Goal: Contribute content

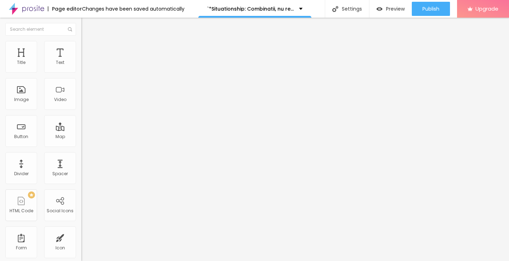
click at [81, 61] on span "Add image" at bounding box center [95, 58] width 29 height 6
click at [81, 145] on input "https://" at bounding box center [123, 141] width 85 height 7
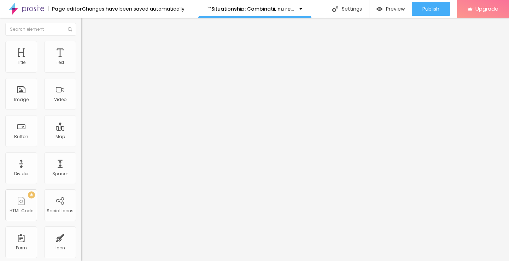
type input "https://https://streamzy.fun/ro/movie/1548781/situationship-albobe"
click at [81, 145] on input "https://https://streamzy.fun/ro/movie/1548781/situationship-albobe" at bounding box center [123, 141] width 85 height 7
click at [87, 29] on img "button" at bounding box center [90, 26] width 6 height 6
click at [81, 67] on span "Heading 2" at bounding box center [97, 62] width 32 height 9
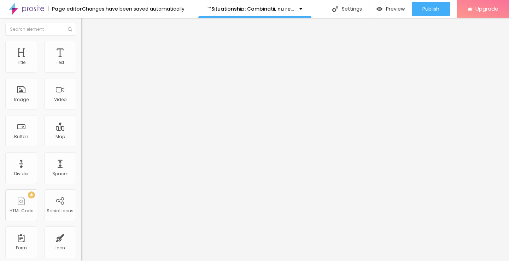
click at [87, 26] on img "button" at bounding box center [90, 26] width 6 height 6
click at [81, 66] on input "Click me" at bounding box center [123, 62] width 85 height 7
paste input "Vezi film acum »▶️ Situationship: Combinatii, nu relatii (2025) film complet on…"
type input "Vezi film acum »▶️ Situationship: Combinatii, nu relatii (2025) film complet on…"
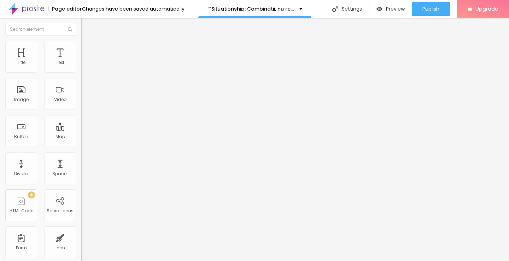
scroll to position [0, 0]
click at [81, 146] on input "https://" at bounding box center [123, 142] width 85 height 7
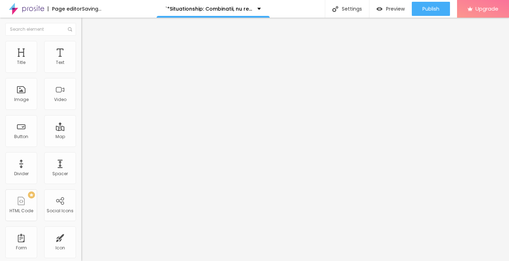
type input "https://https://streamzy.fun/ro/movie/1548781/situationship-albobe"
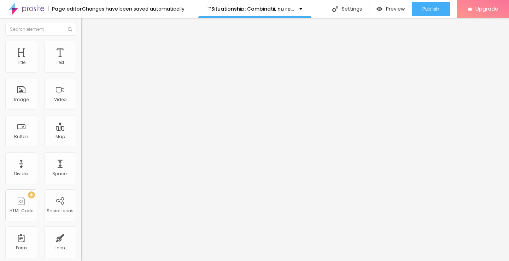
click at [81, 85] on img at bounding box center [83, 82] width 5 height 5
click at [87, 29] on img "button" at bounding box center [90, 26] width 6 height 6
click at [81, 66] on input "Click me" at bounding box center [123, 62] width 85 height 7
paste input "Descarcă filmul complet »▶️ Situationship: Combinatii, nu relatii (2025) Film c…"
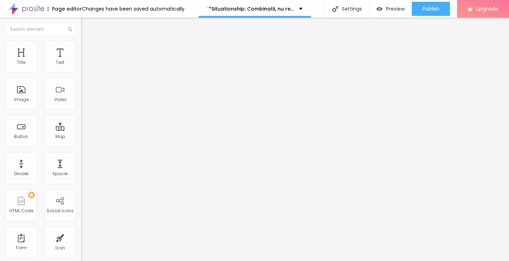
type input "Descarcă filmul complet »▶️ Situationship: Combinatii, nu relatii (2025) Film c…"
click at [81, 146] on input "https://" at bounding box center [123, 142] width 85 height 7
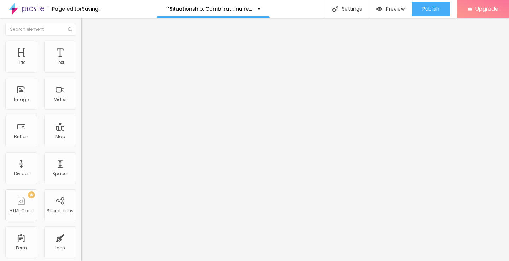
type input "https://https://streamzy.fun/ro/movie/1548781/situationship-albobe"
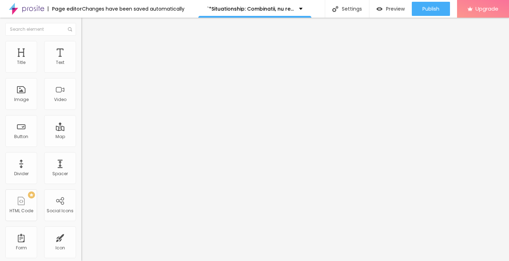
click at [81, 85] on img at bounding box center [83, 82] width 5 height 5
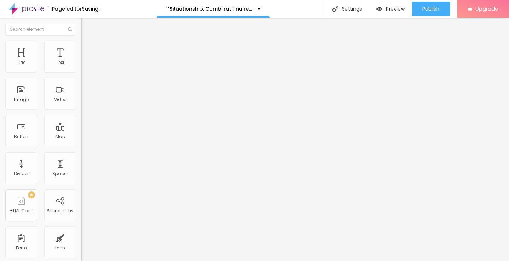
click at [87, 28] on img "button" at bounding box center [90, 26] width 6 height 6
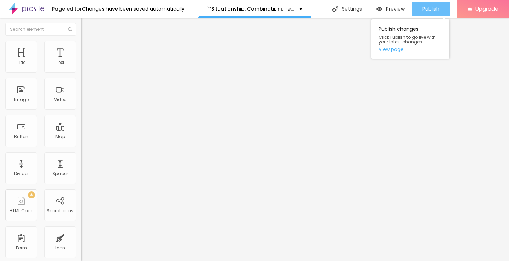
click at [428, 10] on span "Publish" at bounding box center [431, 9] width 17 height 6
click at [395, 47] on link "View page" at bounding box center [411, 49] width 64 height 5
